Goal: Task Accomplishment & Management: Manage account settings

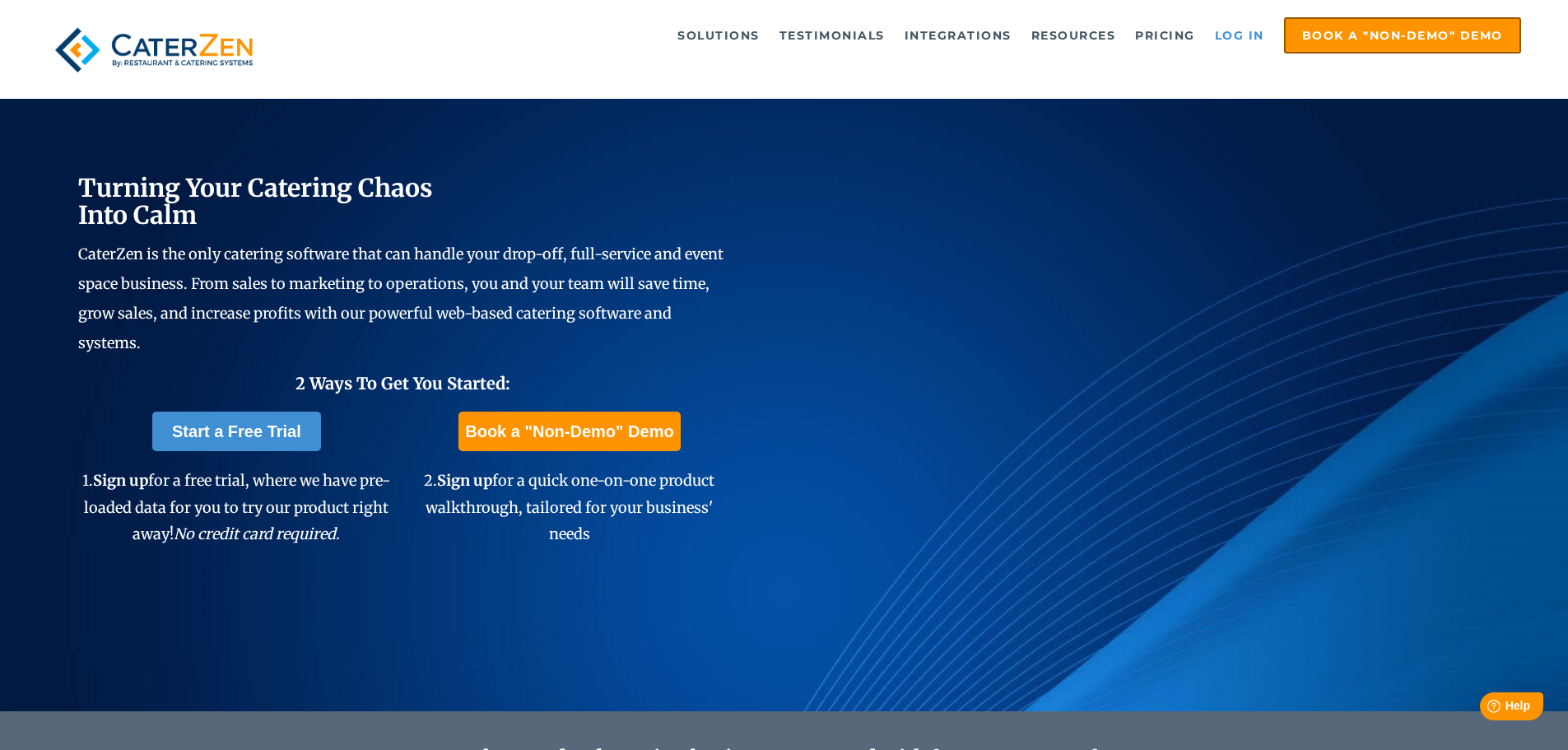
click at [1250, 26] on link "Log in" at bounding box center [1240, 35] width 66 height 33
click at [1229, 34] on link "Log in" at bounding box center [1240, 35] width 66 height 33
click at [1234, 41] on link "Log in" at bounding box center [1240, 35] width 66 height 33
click at [1235, 34] on link "Log in" at bounding box center [1240, 35] width 66 height 33
